Goal: Information Seeking & Learning: Learn about a topic

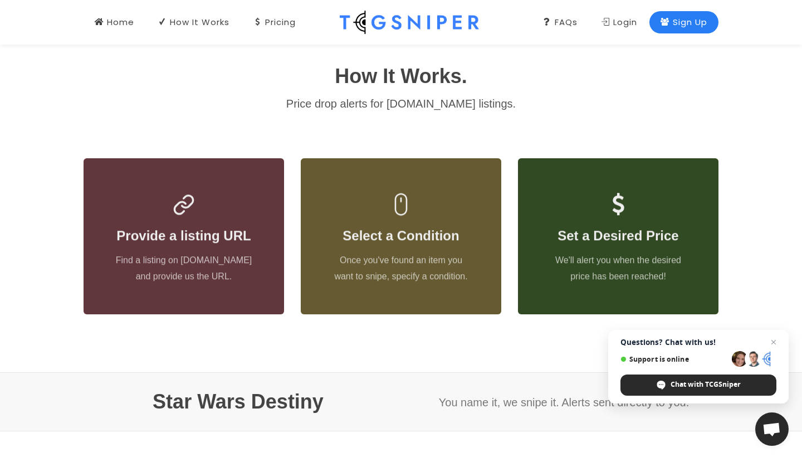
scroll to position [458, 0]
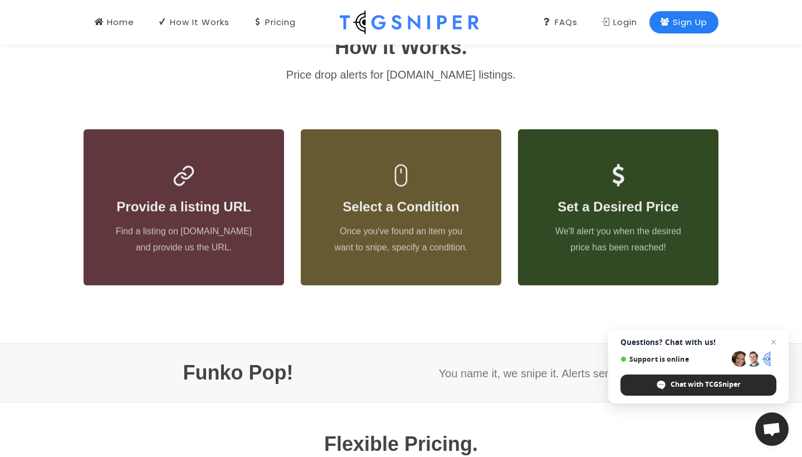
click at [665, 21] on icon at bounding box center [665, 22] width 9 height 12
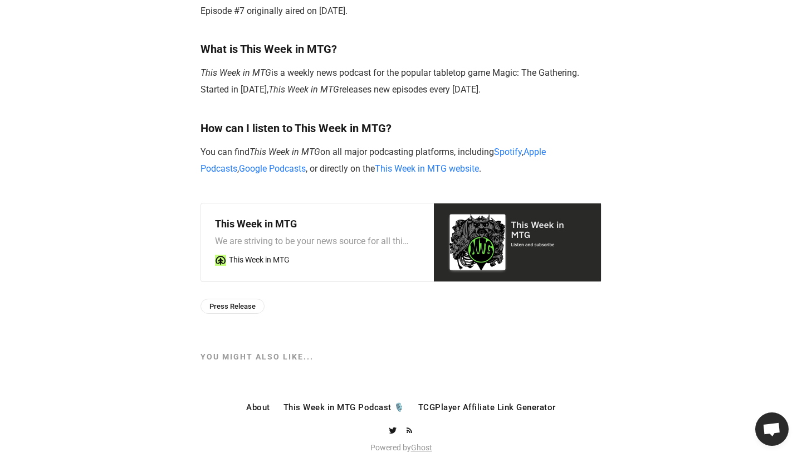
scroll to position [934, 0]
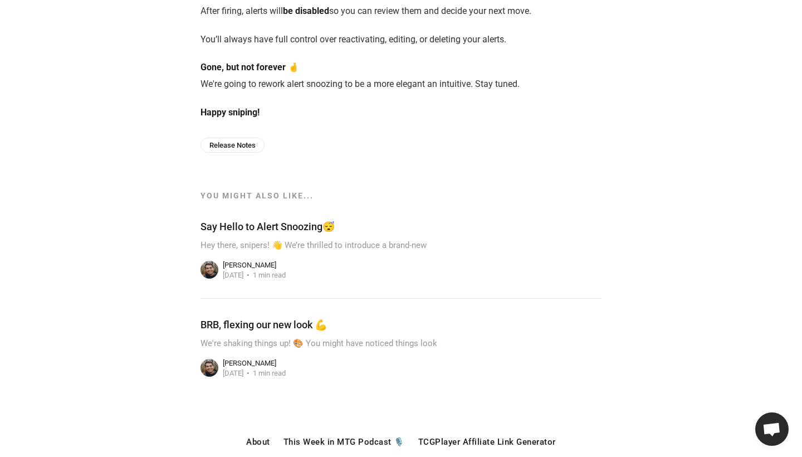
scroll to position [408, 0]
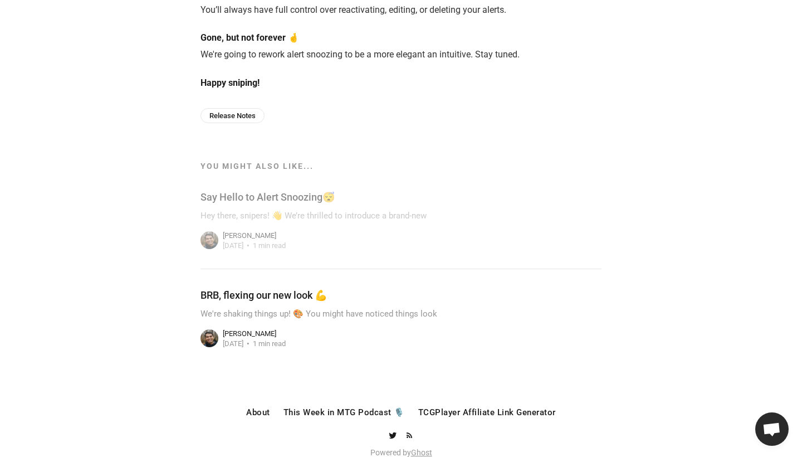
click at [430, 290] on link at bounding box center [401, 318] width 401 height 98
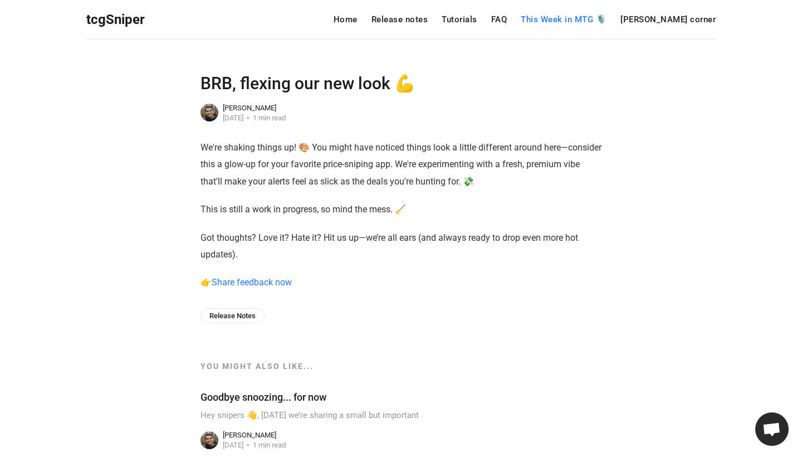
click at [579, 20] on link "This Week in MTG 🎙️" at bounding box center [564, 20] width 86 height 8
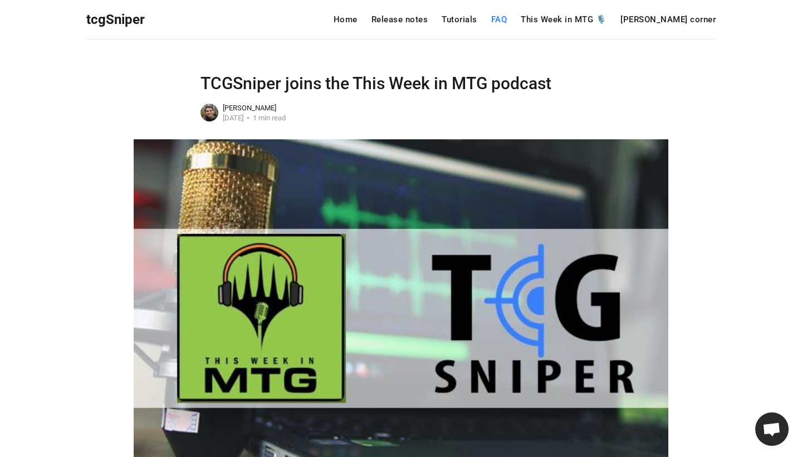
click at [508, 20] on link "FAQ" at bounding box center [499, 20] width 16 height 8
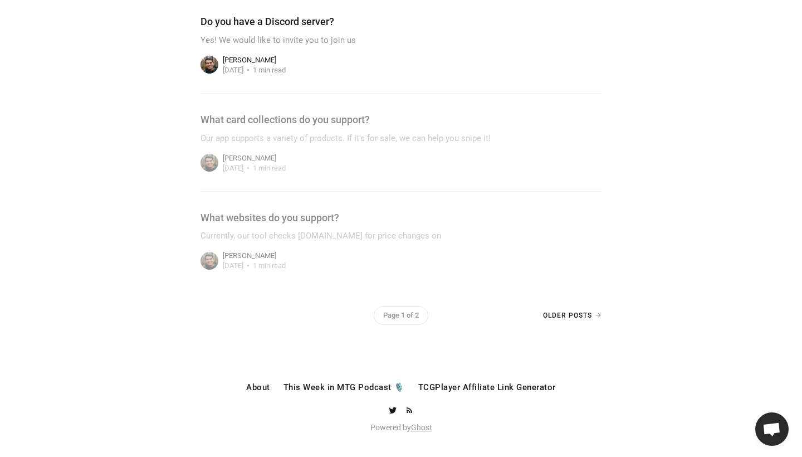
scroll to position [333, 0]
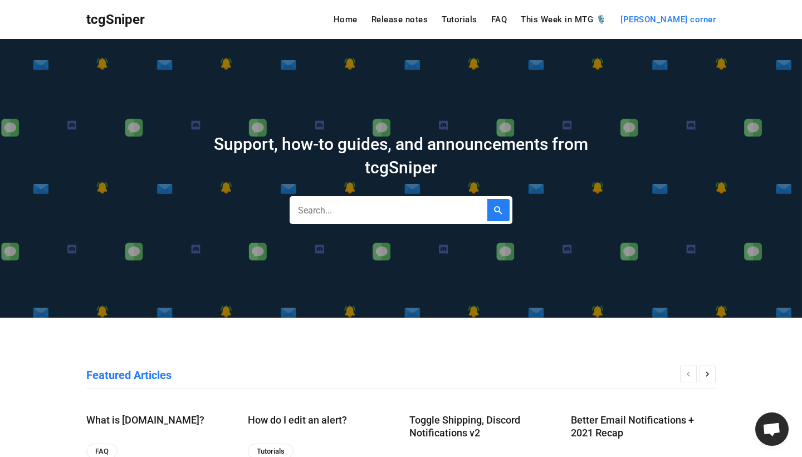
click at [704, 23] on link "[PERSON_NAME] corner" at bounding box center [668, 20] width 95 height 8
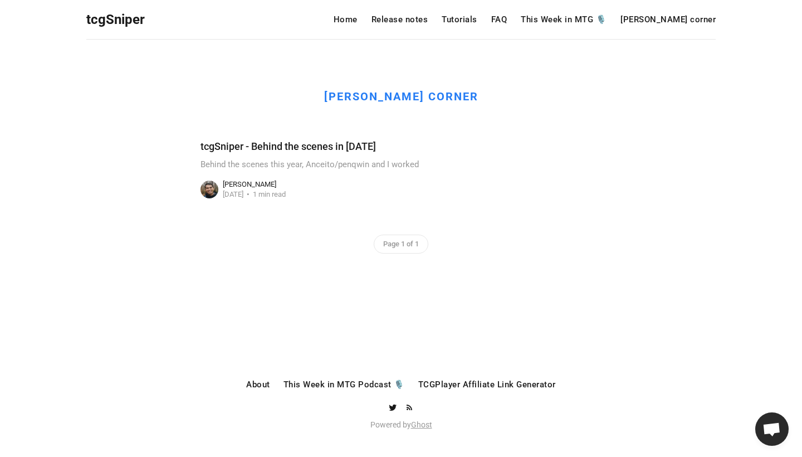
click at [352, 145] on link at bounding box center [401, 169] width 401 height 98
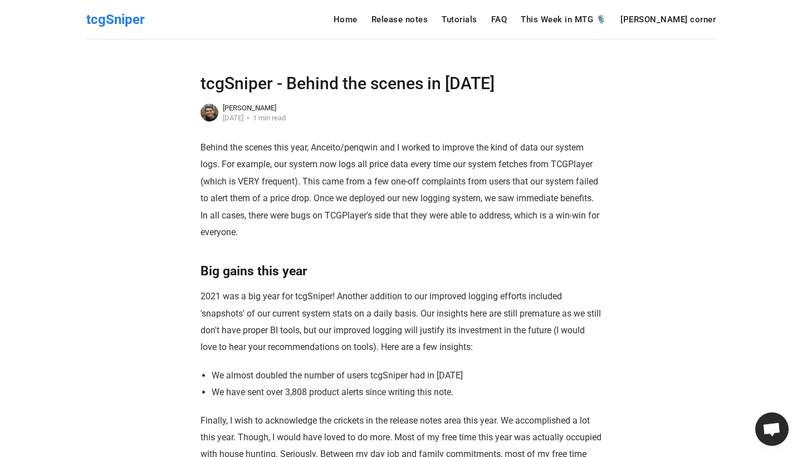
click at [106, 21] on span "tcgSniper" at bounding box center [115, 20] width 59 height 16
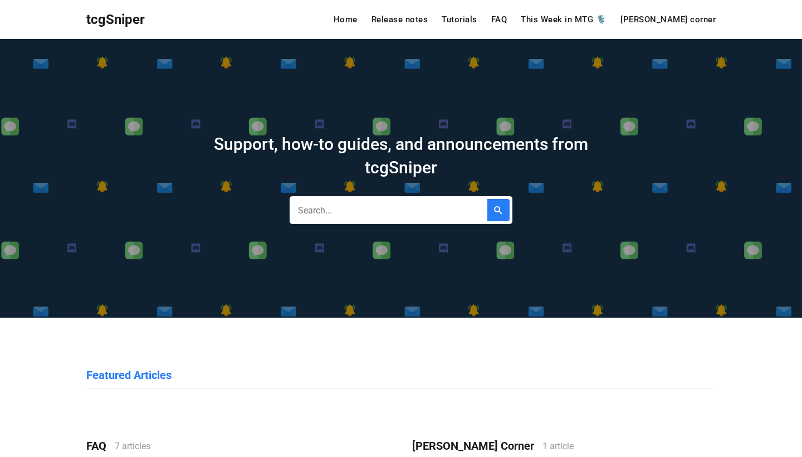
scroll to position [12, 0]
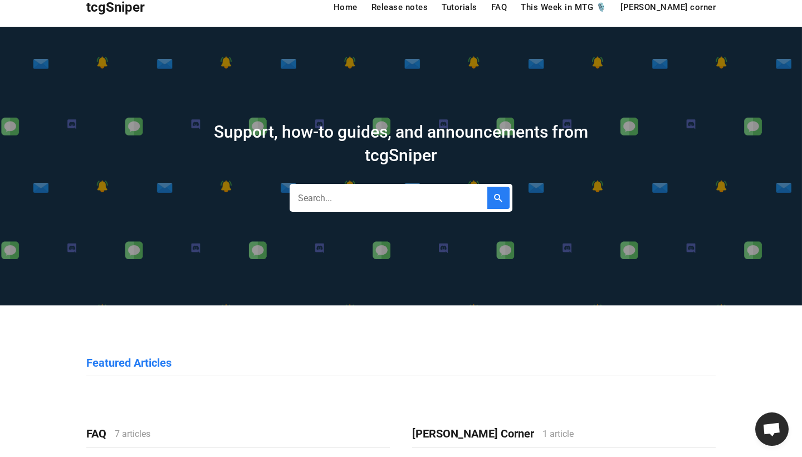
click at [348, 194] on input "text" at bounding box center [401, 198] width 223 height 28
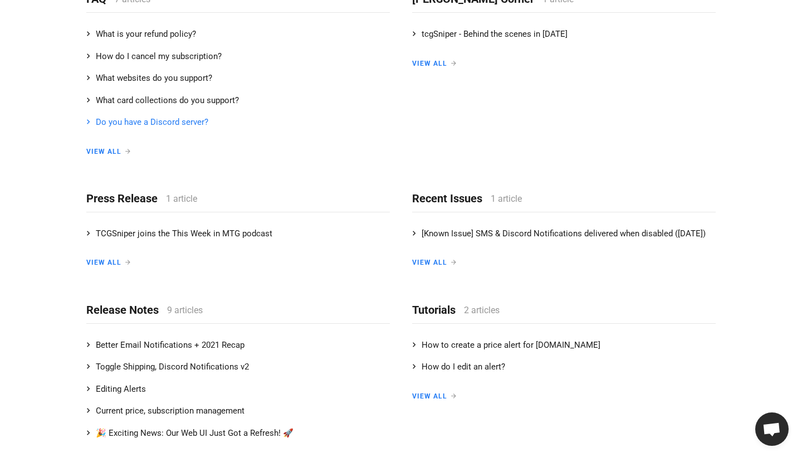
scroll to position [448, 0]
click at [259, 76] on link "What websites do you support?" at bounding box center [238, 78] width 304 height 22
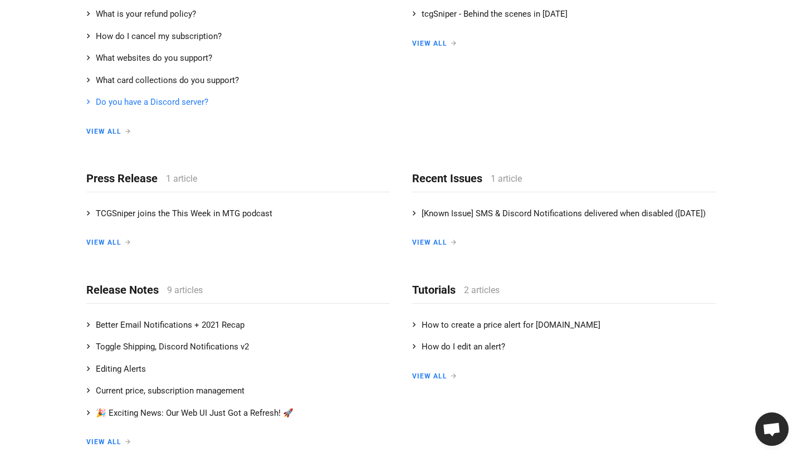
scroll to position [508, 0]
